Goal: Information Seeking & Learning: Learn about a topic

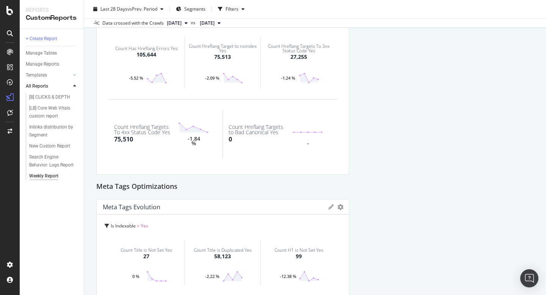
scroll to position [1204, 0]
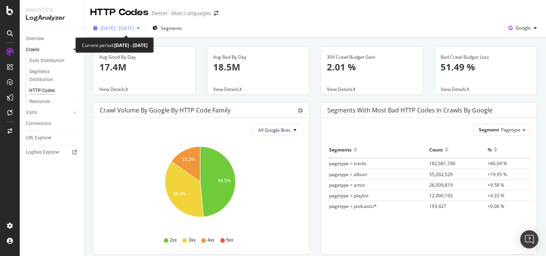
click at [134, 28] on span "[DATE] - [DATE]" at bounding box center [116, 28] width 33 height 6
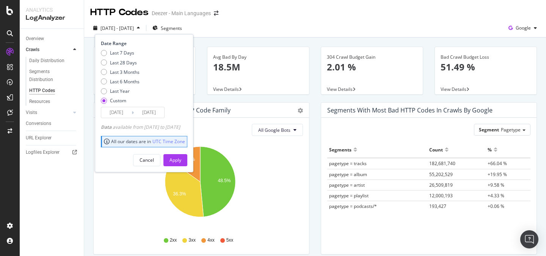
click at [147, 115] on input "[DATE]" at bounding box center [149, 112] width 30 height 11
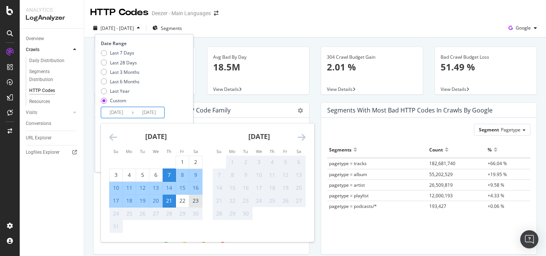
click at [194, 202] on div "23" at bounding box center [195, 201] width 13 height 8
type input "[DATE]"
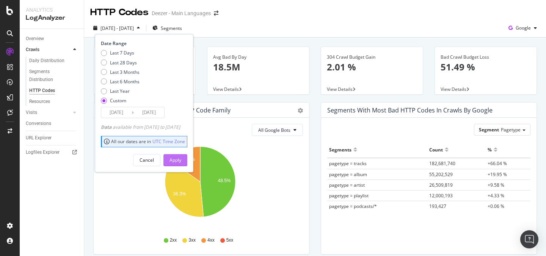
click at [181, 157] on div "Apply" at bounding box center [175, 160] width 12 height 11
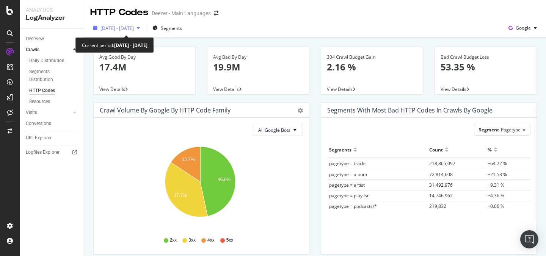
click at [134, 30] on span "[DATE] - [DATE]" at bounding box center [116, 28] width 33 height 6
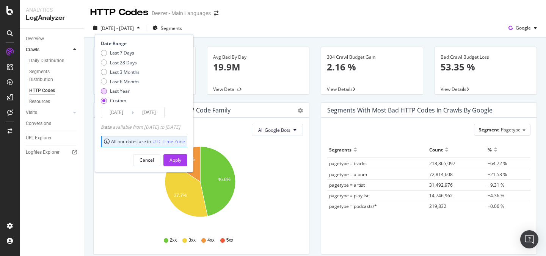
scroll to position [7, 0]
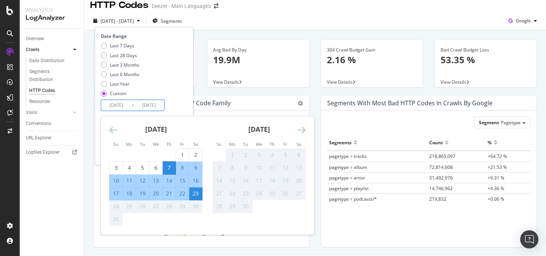
click at [151, 107] on input "[DATE]" at bounding box center [149, 105] width 30 height 11
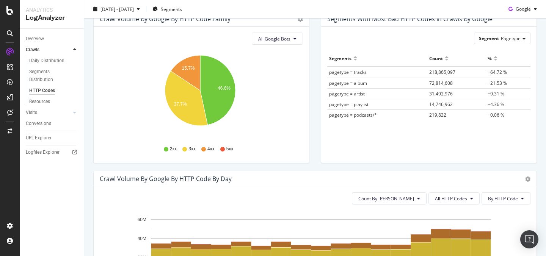
scroll to position [0, 0]
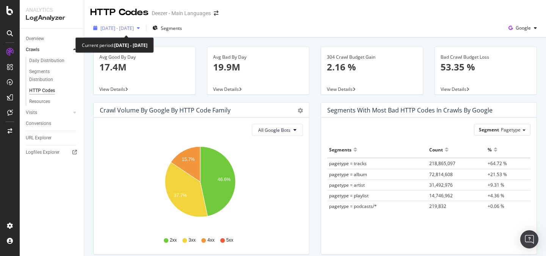
click at [134, 31] on div "[DATE] - [DATE]" at bounding box center [116, 28] width 33 height 6
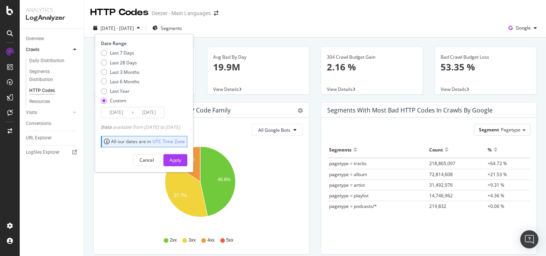
click at [136, 115] on input "[DATE]" at bounding box center [149, 112] width 30 height 11
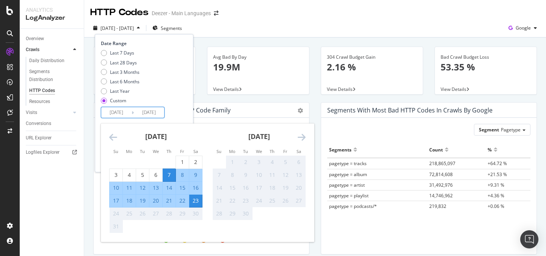
click at [124, 111] on input "[DATE]" at bounding box center [116, 112] width 30 height 11
click at [114, 187] on div "10" at bounding box center [116, 188] width 13 height 8
type input "[DATE]"
click at [273, 99] on div "Avg Bad By Day 19.9M View Details" at bounding box center [258, 75] width 114 height 56
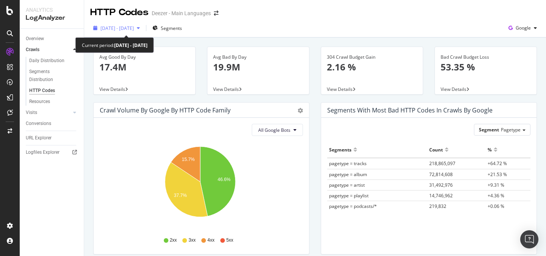
click at [143, 24] on div "[DATE] - [DATE]" at bounding box center [116, 27] width 53 height 11
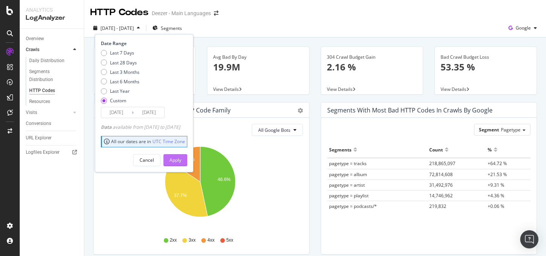
click at [181, 159] on div "Apply" at bounding box center [175, 160] width 12 height 6
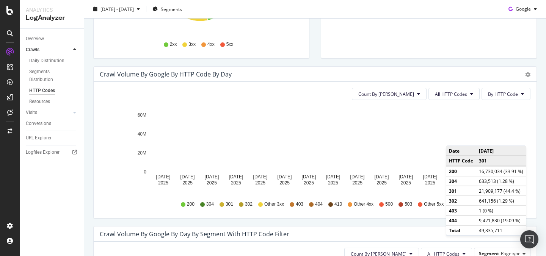
scroll to position [207, 0]
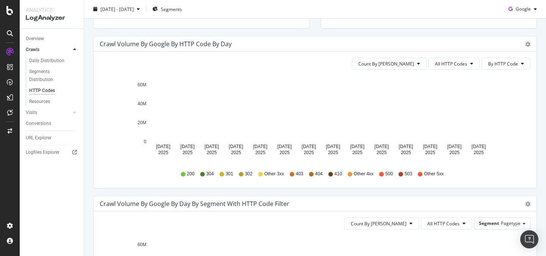
scroll to position [226, 0]
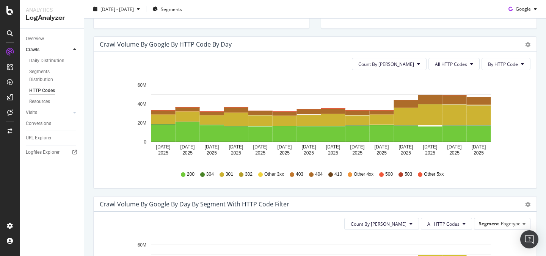
click at [318, 175] on span "404" at bounding box center [319, 174] width 8 height 6
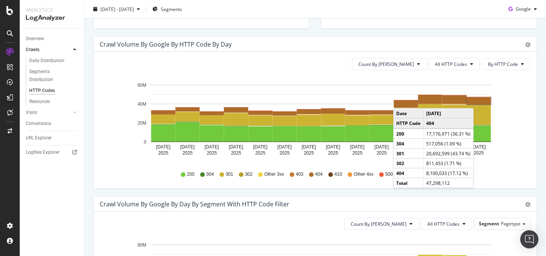
click at [475, 101] on rect "A chart." at bounding box center [479, 100] width 24 height 7
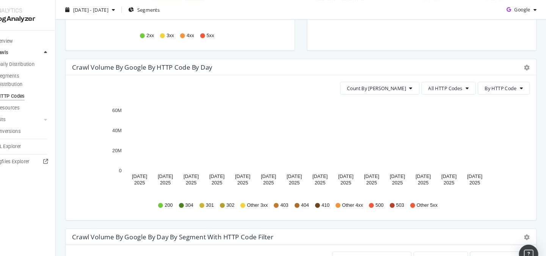
scroll to position [246, 0]
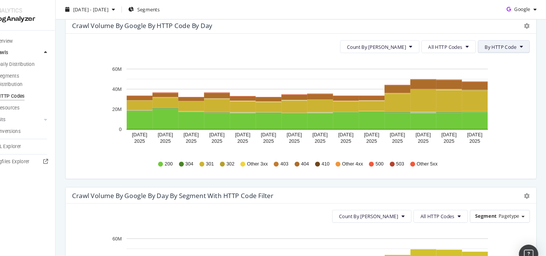
click at [493, 49] on button "By HTTP Code" at bounding box center [505, 44] width 49 height 12
click at [464, 43] on button "All HTTP Codes" at bounding box center [453, 44] width 51 height 12
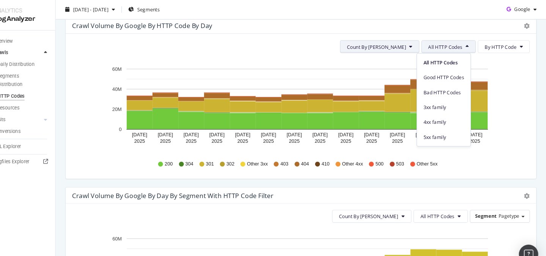
click at [391, 45] on span "Count By [PERSON_NAME]" at bounding box center [386, 44] width 56 height 6
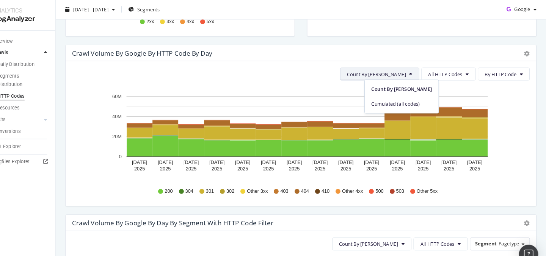
scroll to position [219, 0]
